Goal: Task Accomplishment & Management: Manage account settings

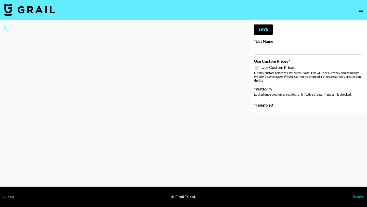
type input "ByHeart ([DATE])"
checkbox input "true"
select select "Brand"
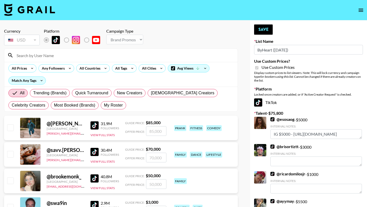
click at [61, 55] on input at bounding box center [123, 55] width 221 height 8
type input "b"
type input "r"
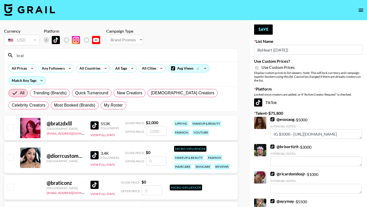
type input "brat"
click at [10, 126] on input "checkbox" at bounding box center [10, 127] width 6 height 6
checkbox input "true"
drag, startPoint x: 161, startPoint y: 132, endPoint x: 123, endPoint y: 125, distance: 38.2
click at [125, 130] on div "Offer Price: 2000" at bounding box center [145, 131] width 41 height 10
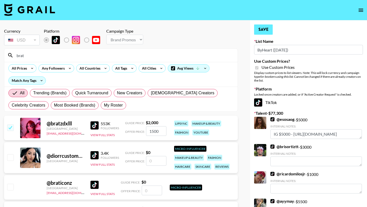
type input "1500"
click at [265, 27] on button "Save" at bounding box center [263, 29] width 19 height 10
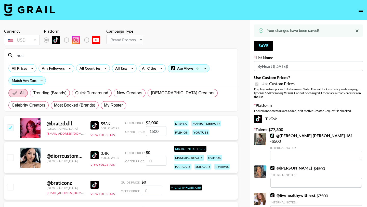
drag, startPoint x: 42, startPoint y: 57, endPoint x: 0, endPoint y: 57, distance: 42.3
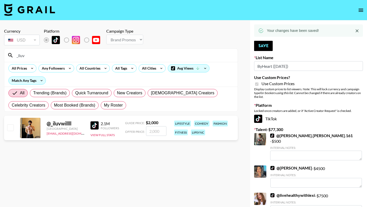
type input "_iluv"
click at [155, 132] on input "number" at bounding box center [156, 131] width 20 height 10
checkbox input "true"
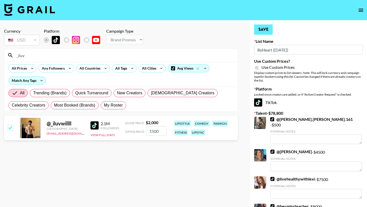
type input "1500"
click at [259, 32] on button "Save" at bounding box center [263, 29] width 19 height 10
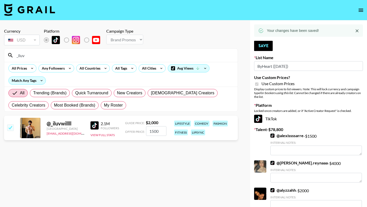
drag, startPoint x: 35, startPoint y: 59, endPoint x: 0, endPoint y: 49, distance: 36.4
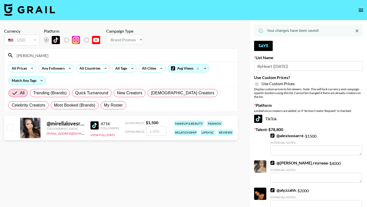
type input "mirella"
click at [9, 128] on input "checkbox" at bounding box center [10, 127] width 6 height 6
checkbox input "true"
type input "1500"
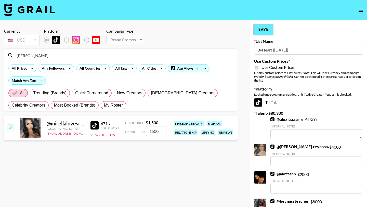
click at [270, 25] on button "Save" at bounding box center [263, 29] width 19 height 10
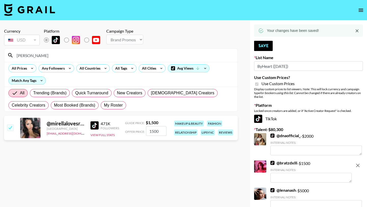
drag, startPoint x: 72, startPoint y: 57, endPoint x: 0, endPoint y: 57, distance: 71.8
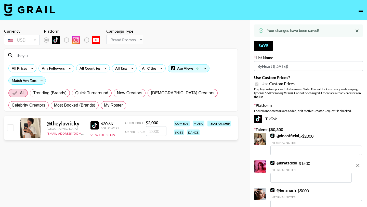
type input "theylu"
click at [159, 128] on input "number" at bounding box center [156, 131] width 20 height 10
checkbox input "true"
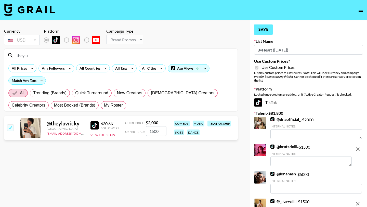
type input "1500"
click at [267, 31] on button "Save" at bounding box center [263, 29] width 19 height 10
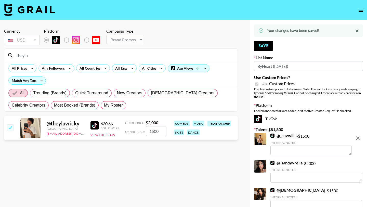
drag, startPoint x: 38, startPoint y: 58, endPoint x: 0, endPoint y: 54, distance: 38.1
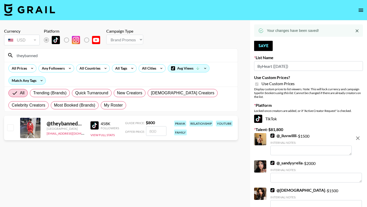
type input "theybanned"
click at [10, 127] on input "checkbox" at bounding box center [10, 127] width 6 height 6
checkbox input "true"
type input "800"
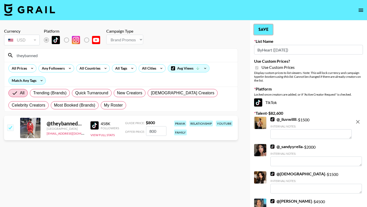
click at [258, 34] on button "Save" at bounding box center [263, 29] width 19 height 10
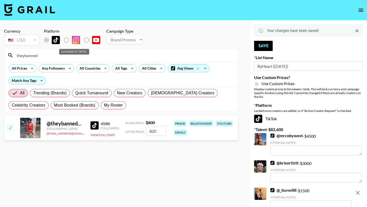
click at [64, 39] on label "List locked to TikTok." at bounding box center [70, 40] width 19 height 11
drag, startPoint x: 67, startPoint y: 54, endPoint x: 0, endPoint y: 46, distance: 68.0
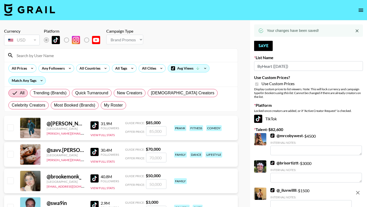
click at [74, 53] on input at bounding box center [123, 55] width 221 height 8
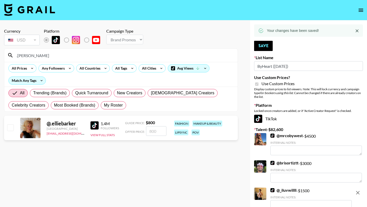
type input ".ellie"
click at [9, 131] on div at bounding box center [10, 127] width 8 height 9
click at [8, 127] on input "checkbox" at bounding box center [10, 127] width 6 height 6
checkbox input "true"
type input "800"
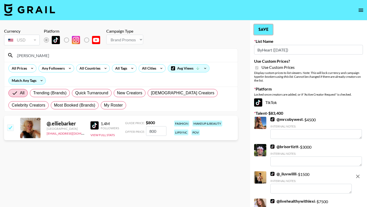
click at [265, 26] on button "Save" at bounding box center [263, 29] width 19 height 10
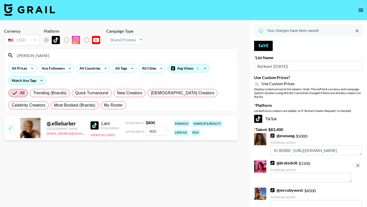
drag, startPoint x: 39, startPoint y: 55, endPoint x: 0, endPoint y: 52, distance: 39.3
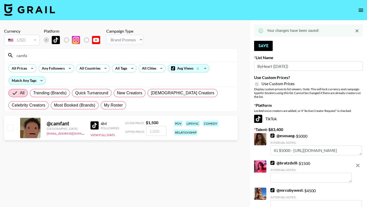
type input "camfa"
click at [152, 128] on input "number" at bounding box center [156, 131] width 20 height 10
checkbox input "true"
type input "12"
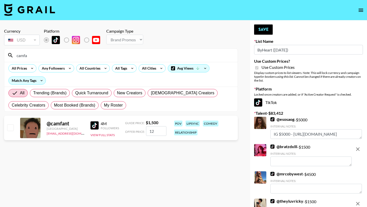
checkbox input "false"
checkbox input "true"
type input "1200"
click at [264, 31] on button "Save" at bounding box center [263, 29] width 19 height 10
drag, startPoint x: 45, startPoint y: 57, endPoint x: 0, endPoint y: 50, distance: 45.9
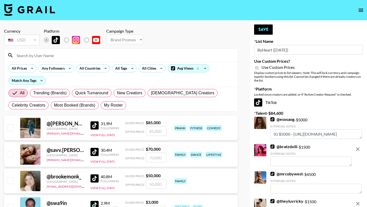
click at [72, 59] on input at bounding box center [123, 55] width 221 height 8
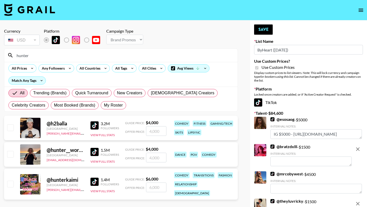
type input "hunter"
click at [13, 152] on input "checkbox" at bounding box center [10, 154] width 6 height 6
checkbox input "true"
type input "4000"
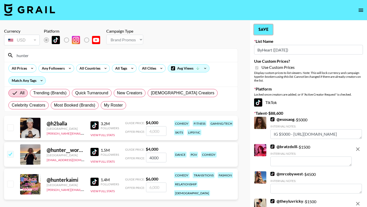
click at [265, 32] on button "Save" at bounding box center [263, 29] width 19 height 10
drag, startPoint x: 36, startPoint y: 57, endPoint x: 0, endPoint y: 53, distance: 36.7
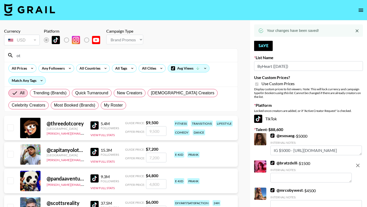
type input "o"
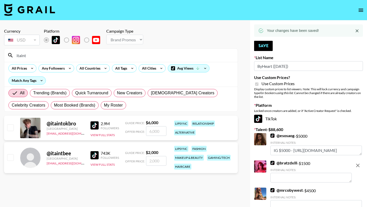
type input "itaint"
click at [8, 156] on input "checkbox" at bounding box center [10, 157] width 6 height 6
checkbox input "true"
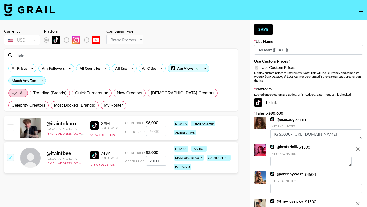
drag, startPoint x: 161, startPoint y: 159, endPoint x: 126, endPoint y: 154, distance: 35.2
click at [128, 155] on div "Guide Price: $ 2,000 Offer Price: 2000" at bounding box center [145, 158] width 41 height 16
type input "14"
checkbox input "false"
checkbox input "true"
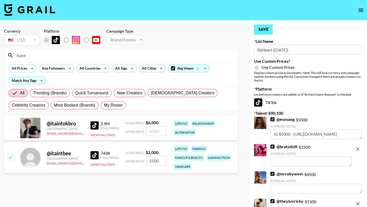
type input "1500"
click at [256, 29] on button "Save" at bounding box center [263, 29] width 19 height 10
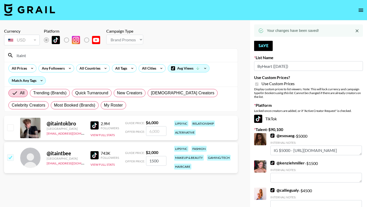
click at [269, 30] on div "Your changes have been saved!" at bounding box center [293, 30] width 52 height 9
click at [255, 45] on button "Save" at bounding box center [263, 46] width 19 height 10
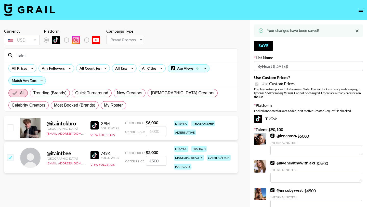
drag, startPoint x: 44, startPoint y: 56, endPoint x: 0, endPoint y: 47, distance: 44.7
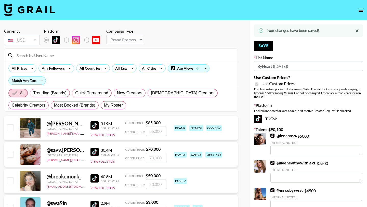
click at [37, 56] on input at bounding box center [123, 55] width 221 height 8
type input "k"
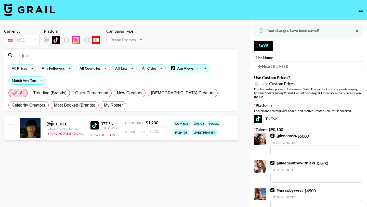
type input "jiccjucc"
click at [10, 122] on div "@ jiccjucc United States max@grail-talent.com 377.5K Followers View Full Stats …" at bounding box center [120, 128] width 233 height 24
click at [10, 125] on input "checkbox" at bounding box center [10, 127] width 6 height 6
checkbox input "true"
type input "1200"
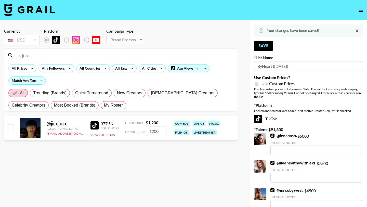
checkbox input "false"
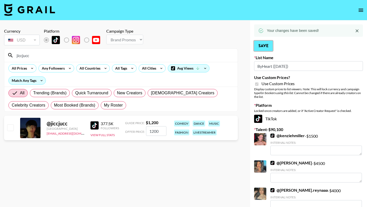
click at [259, 44] on button "Save" at bounding box center [263, 46] width 19 height 10
drag, startPoint x: 34, startPoint y: 58, endPoint x: 0, endPoint y: 43, distance: 36.9
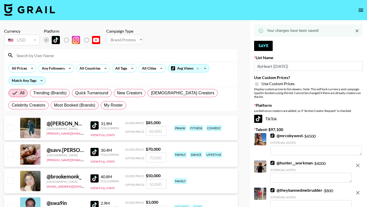
click at [47, 60] on div at bounding box center [120, 55] width 233 height 13
click at [49, 56] on input at bounding box center [123, 55] width 221 height 8
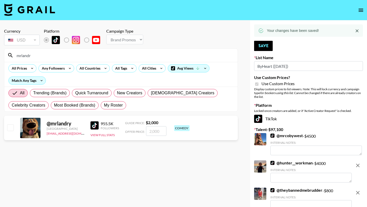
type input "mrlandr"
click at [10, 132] on div at bounding box center [10, 127] width 8 height 9
click at [15, 118] on div "@ mrlandry United States max@grail-talent.com 955.5K Followers View Full Stats …" at bounding box center [120, 128] width 233 height 24
click at [12, 125] on input "checkbox" at bounding box center [10, 127] width 6 height 6
checkbox input "true"
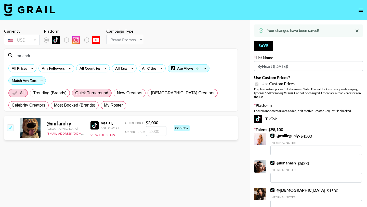
type input "2000"
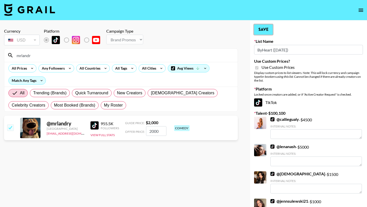
click at [267, 30] on button "Save" at bounding box center [263, 29] width 19 height 10
drag, startPoint x: 45, startPoint y: 54, endPoint x: 0, endPoint y: 51, distance: 44.7
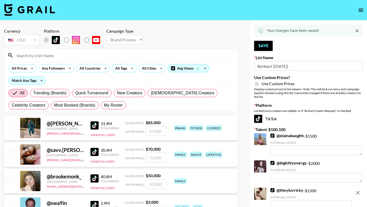
click at [36, 57] on input at bounding box center [123, 55] width 221 height 8
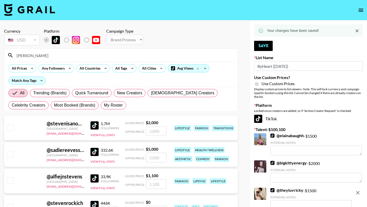
type input "steven"
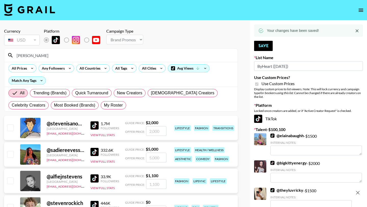
click at [9, 126] on input "checkbox" at bounding box center [10, 127] width 6 height 6
checkbox input "true"
type input "2000"
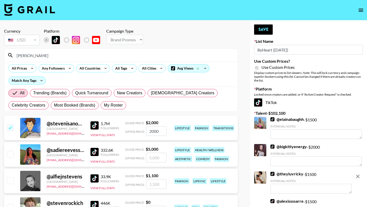
click at [268, 32] on button "Save" at bounding box center [263, 29] width 19 height 10
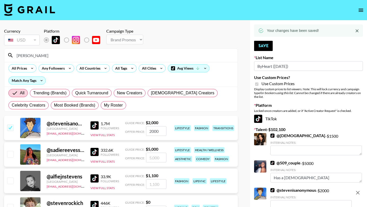
drag, startPoint x: 52, startPoint y: 54, endPoint x: 0, endPoint y: 41, distance: 53.7
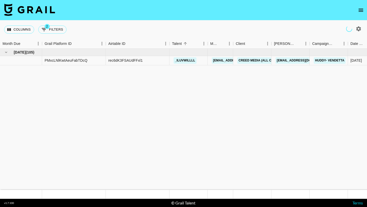
click at [362, 10] on icon "open drawer" at bounding box center [360, 10] width 5 height 3
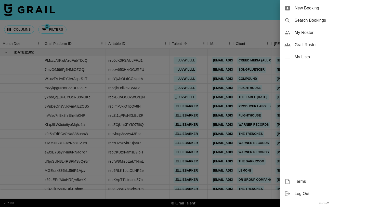
click at [316, 35] on span "My Roster" at bounding box center [328, 33] width 68 height 6
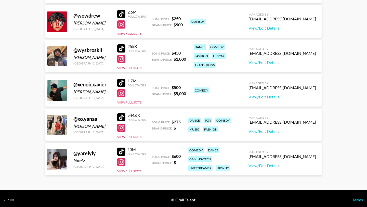
scroll to position [3016, 0]
